Goal: Transaction & Acquisition: Purchase product/service

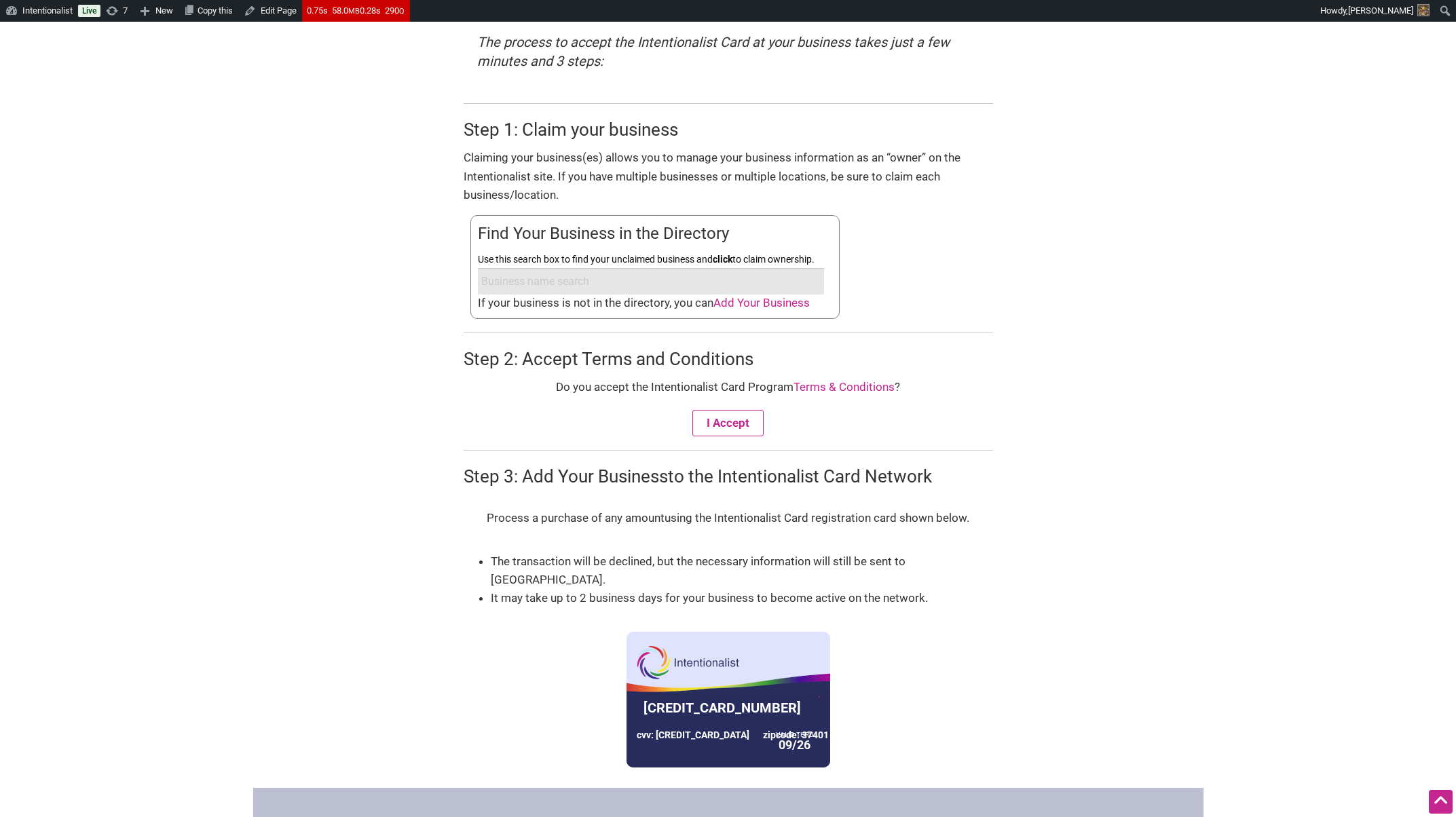
scroll to position [408, 0]
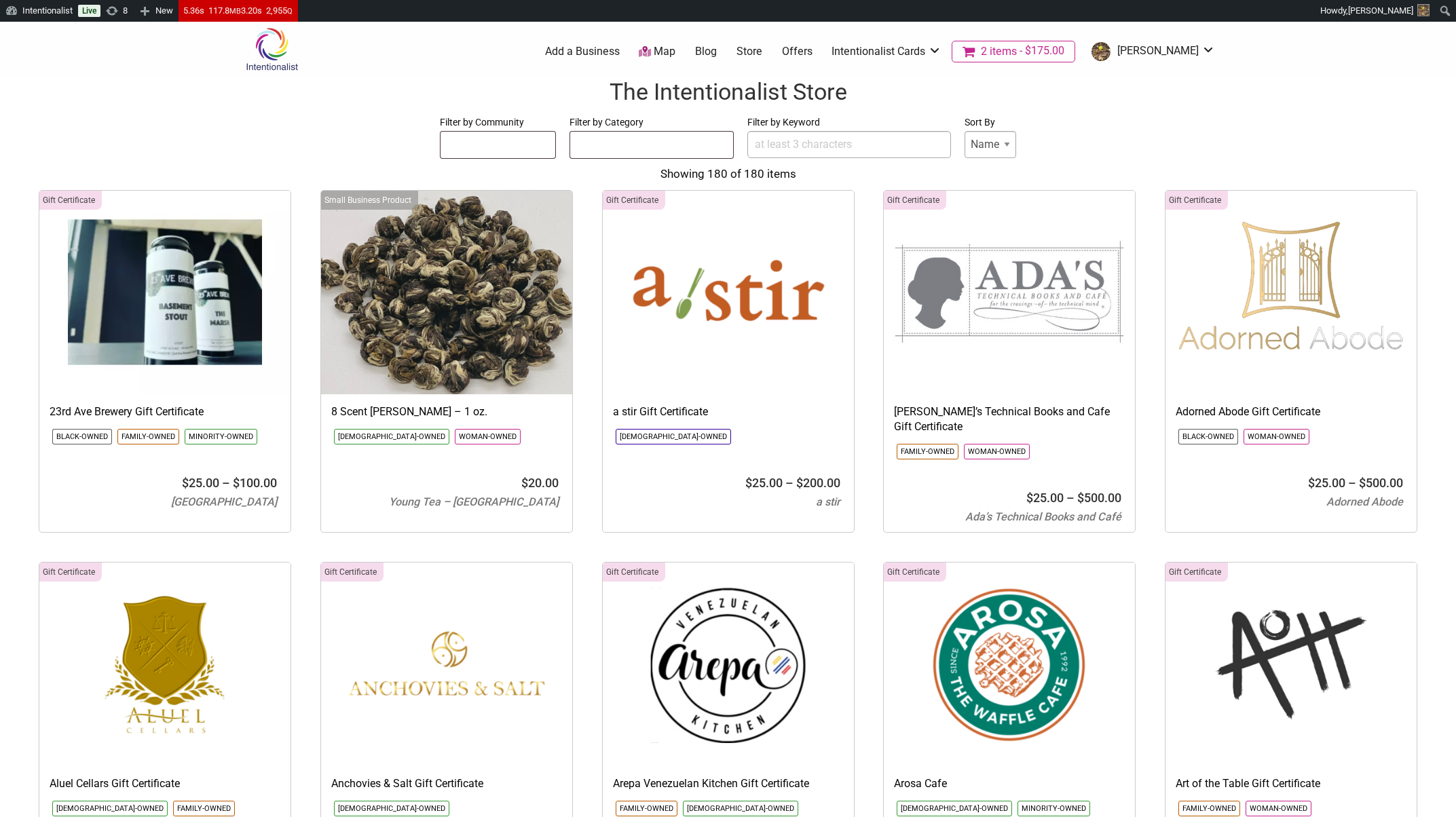
select select
click at [785, 143] on input "Filter by Keyword" at bounding box center [849, 145] width 203 height 27
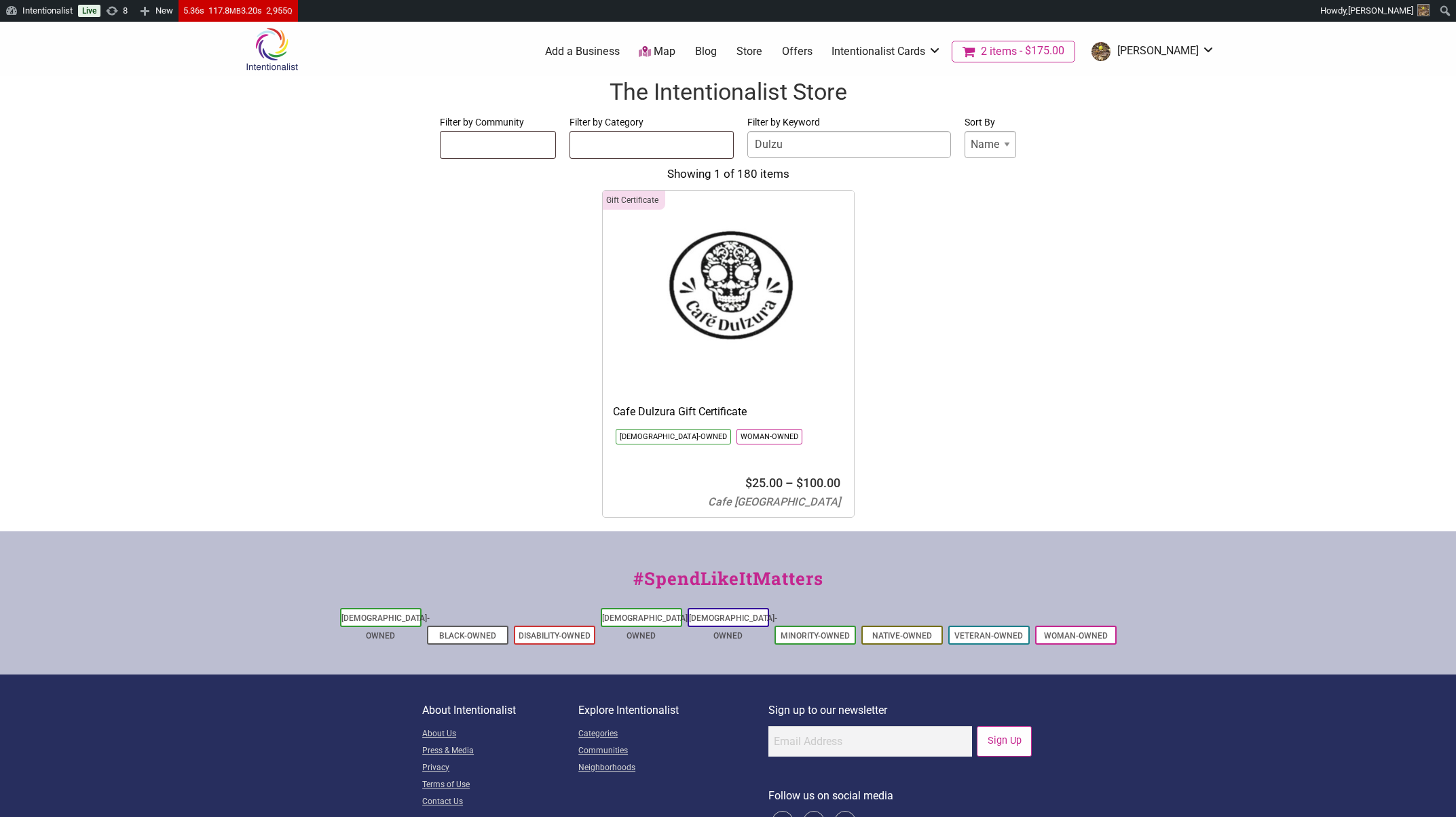
type input "Dulzu"
click at [463, 306] on div "Gift Certificate 23rd Ave Brewery Gift Certificate Black-Owned Family-Owned Min…" at bounding box center [728, 354] width 1429 height 328
click at [834, 146] on input "Dulzu" at bounding box center [849, 145] width 203 height 27
drag, startPoint x: 761, startPoint y: 144, endPoint x: 688, endPoint y: 139, distance: 73.2
click at [688, 139] on form "Filter by Community Asian-Owned Black-Owned Disability-Owned Latino-Owned LGBTQ…" at bounding box center [728, 136] width 1429 height 46
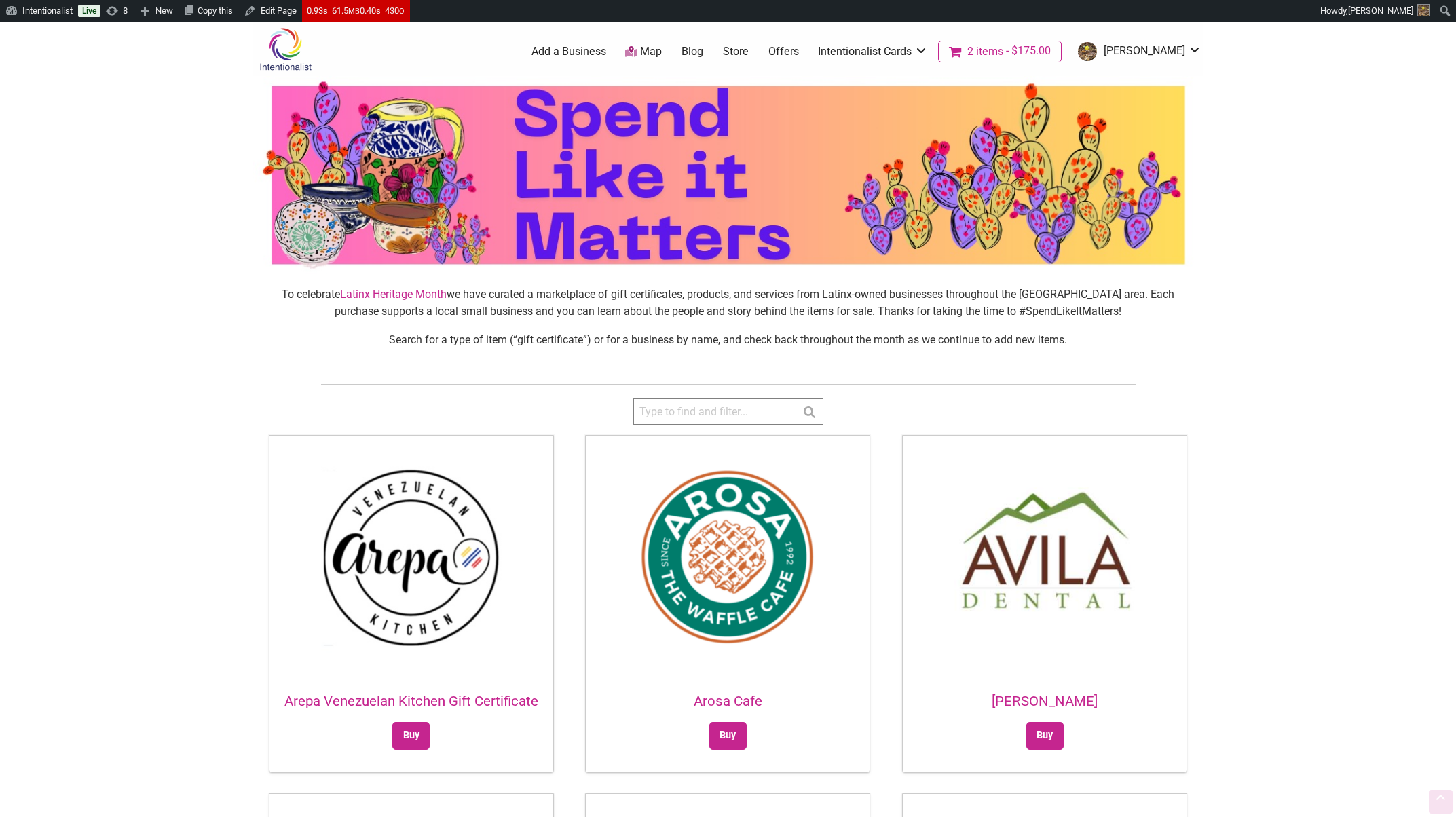
scroll to position [81, 0]
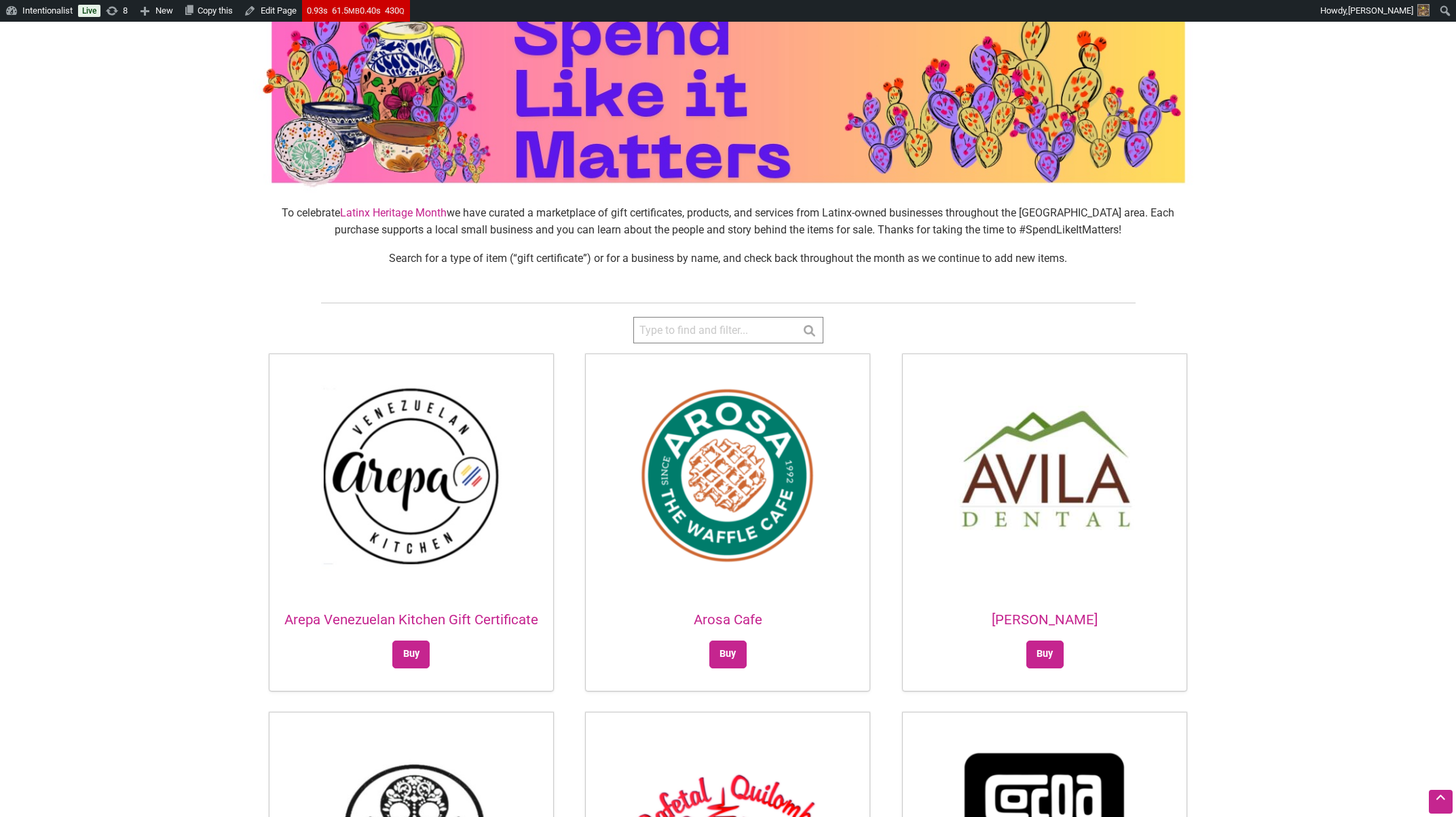
click at [102, 290] on body "Please wait, copying in progress... If you’re making a lot of copies it can tak…" at bounding box center [728, 348] width 1456 height 817
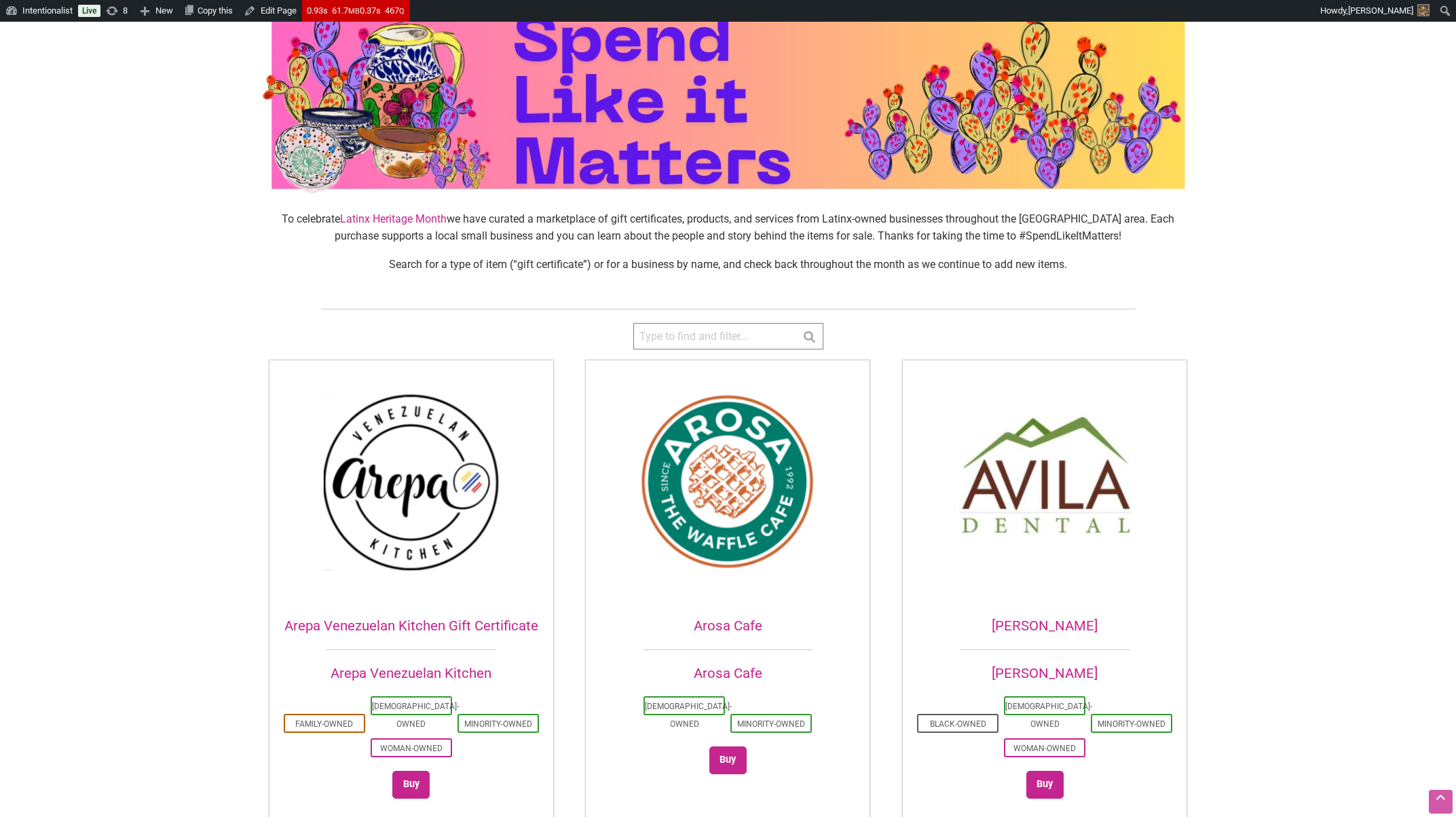
scroll to position [75, 0]
click at [289, 17] on link "Edit Page" at bounding box center [270, 11] width 64 height 22
click at [452, 455] on img at bounding box center [411, 481] width 284 height 241
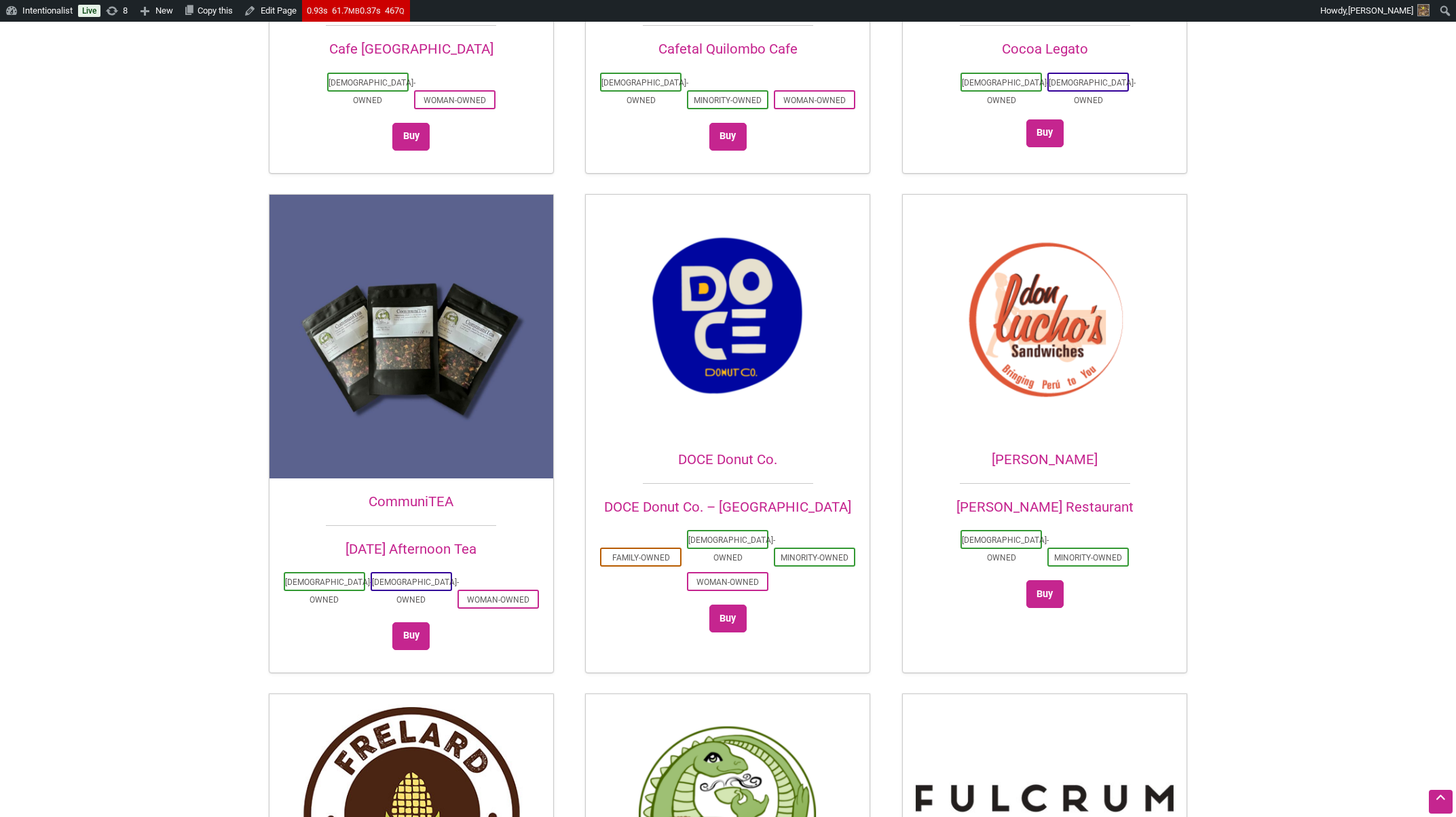
scroll to position [1153, 0]
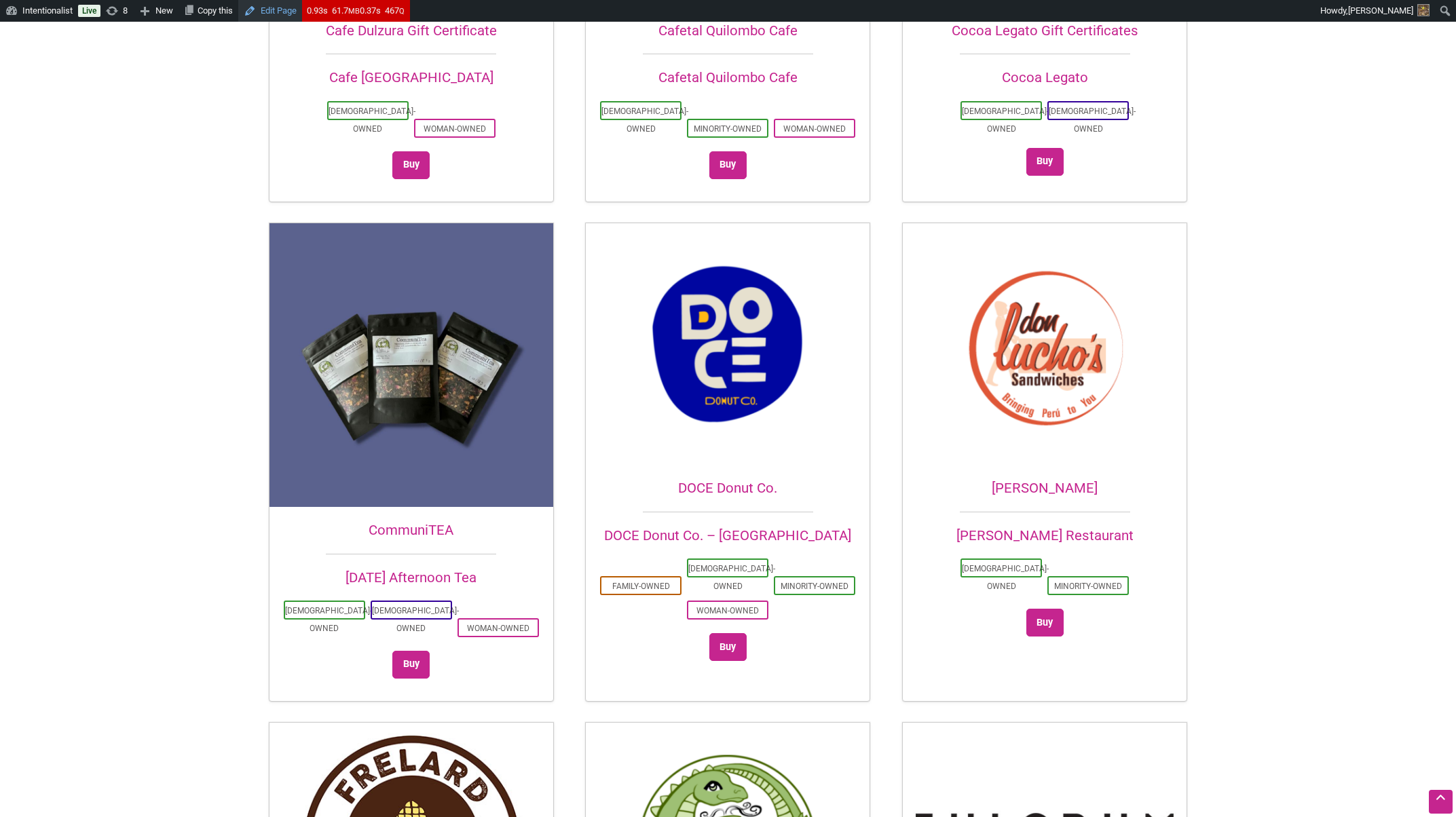
click at [284, 10] on link "Edit Page" at bounding box center [270, 11] width 64 height 22
